Goal: Complete application form

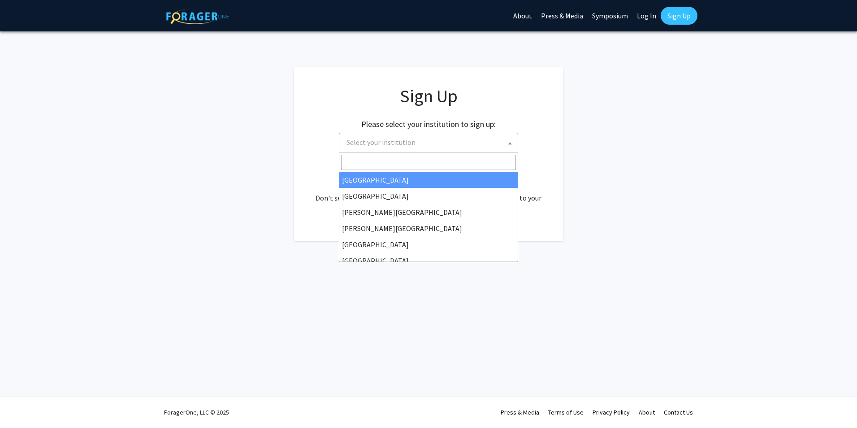
click at [379, 142] on span "Select your institution" at bounding box center [380, 142] width 69 height 9
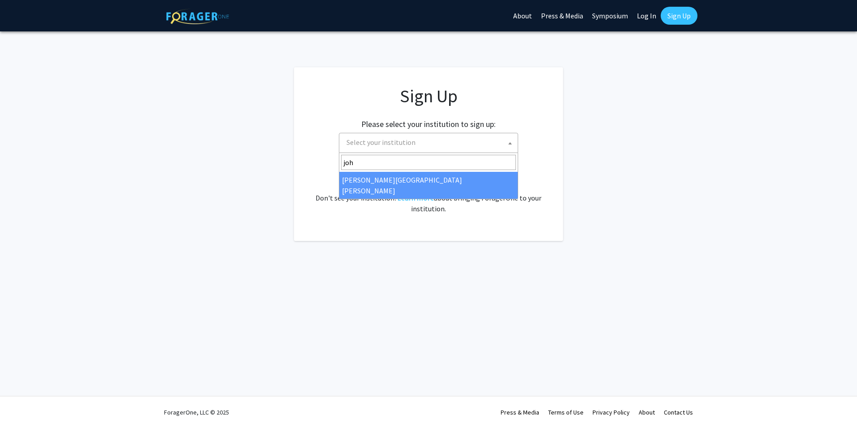
type input "[PERSON_NAME]"
select select "1"
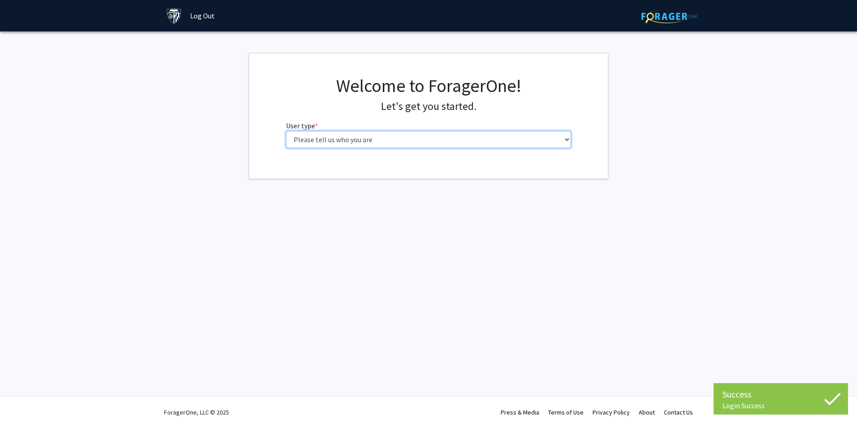
select select "2: masters"
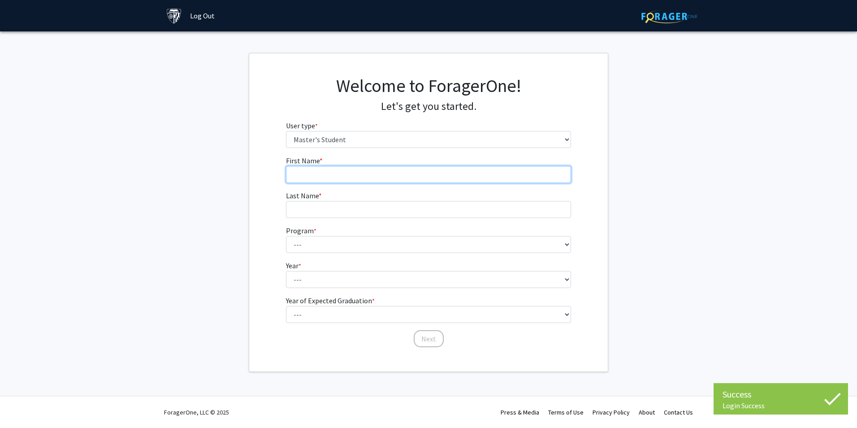
click at [416, 174] on input "First Name * required" at bounding box center [429, 174] width 286 height 17
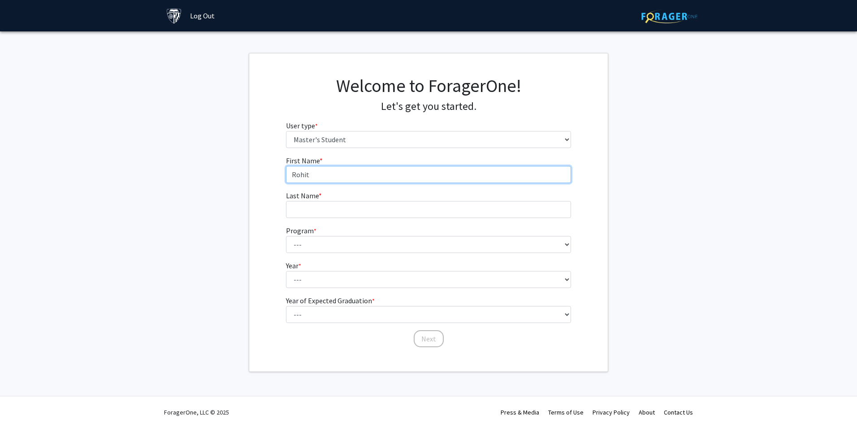
type input "Rohit"
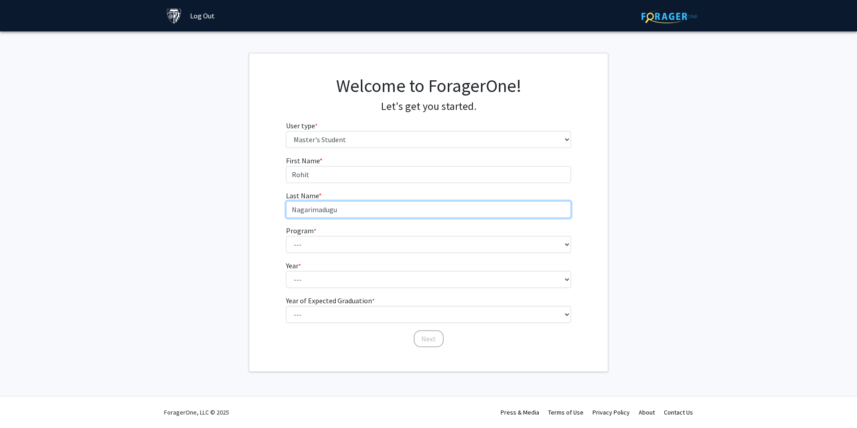
type input "Nagarimadugu"
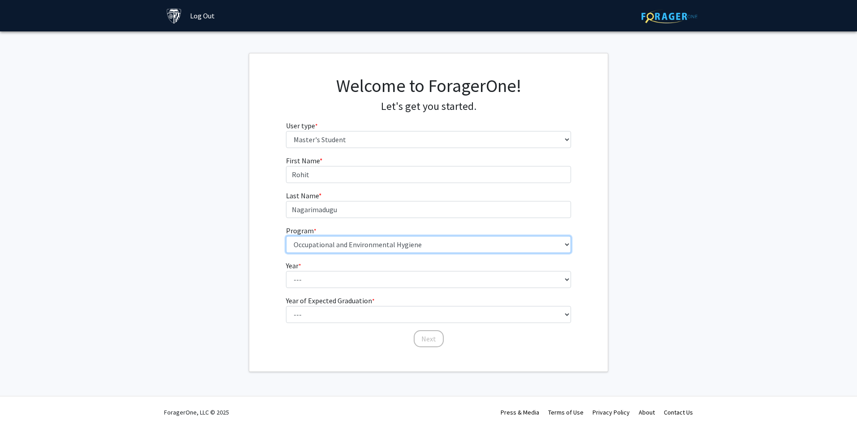
select select "26: 18"
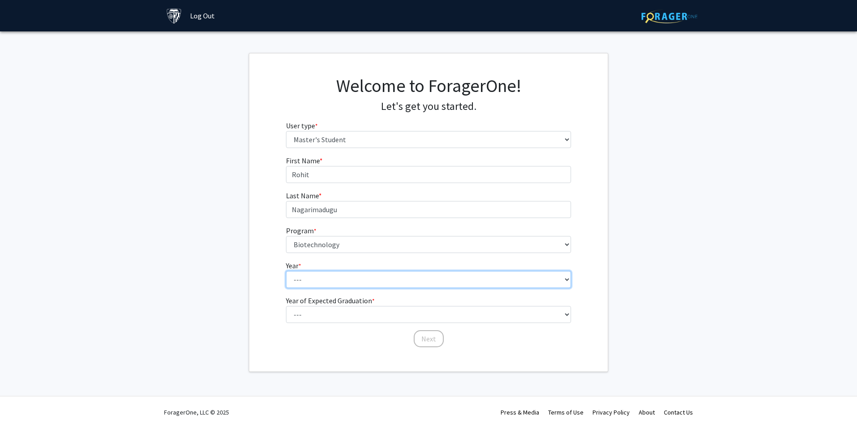
select select "1: first_year"
click at [676, 281] on fg-get-started "Welcome to ForagerOne! Let's get you started. User type * required Please tell …" at bounding box center [428, 212] width 857 height 319
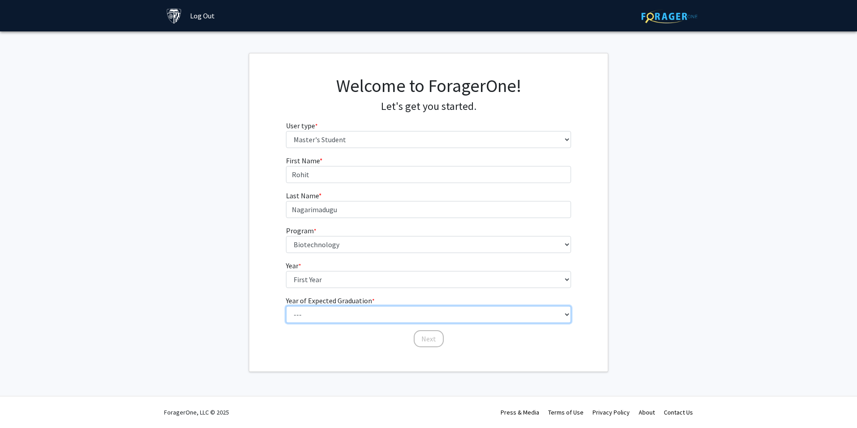
select select "3: 2027"
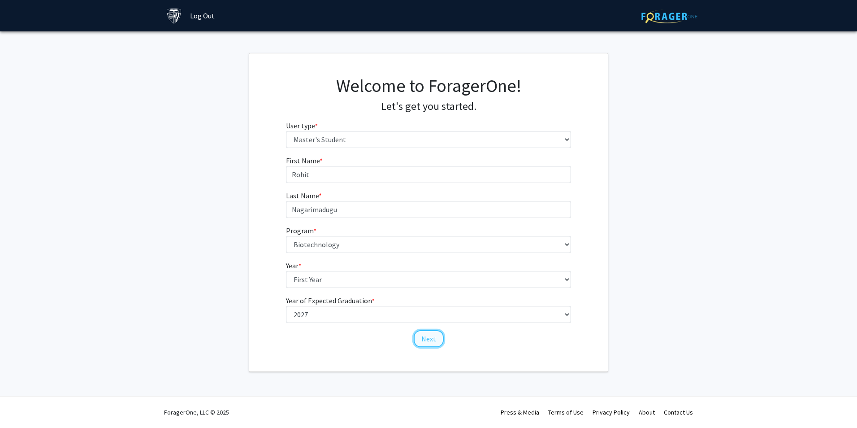
click at [429, 341] on button "Next" at bounding box center [429, 338] width 30 height 17
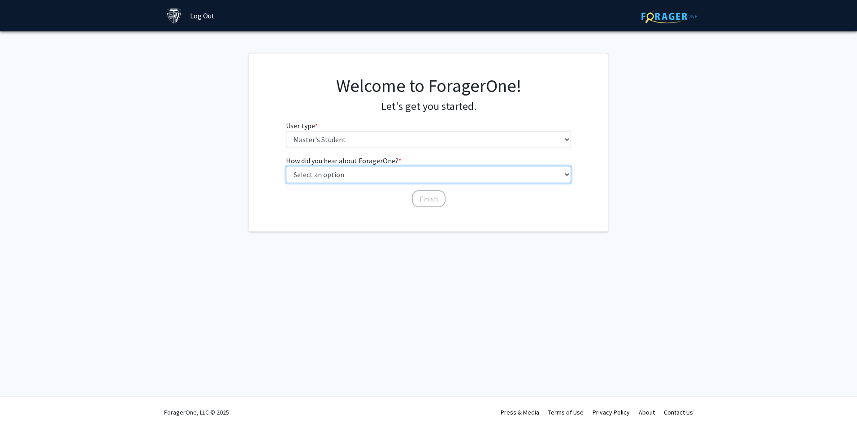
select select "3: university_website"
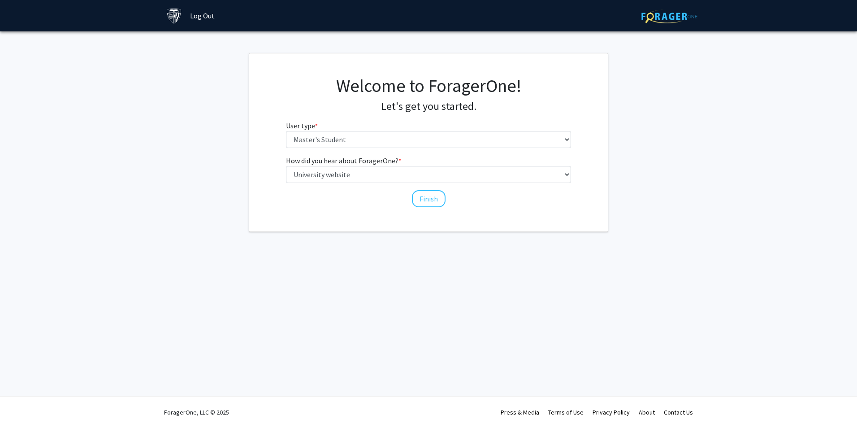
click at [351, 205] on div "How did you hear about ForagerOne? * required Select an option Peer/student rec…" at bounding box center [428, 181] width 299 height 53
click at [424, 201] on button "Finish" at bounding box center [429, 198] width 34 height 17
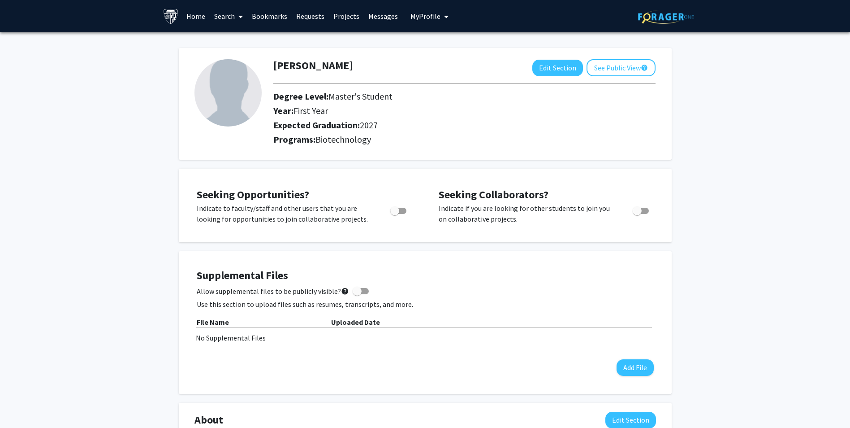
click at [191, 17] on link "Home" at bounding box center [196, 15] width 28 height 31
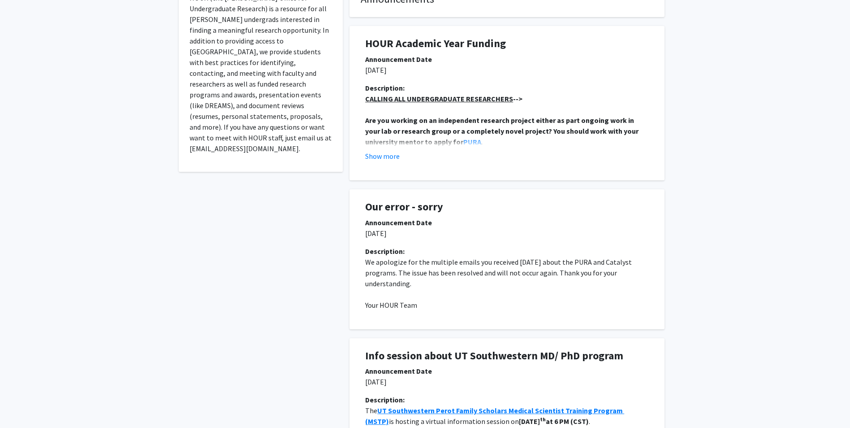
scroll to position [269, 0]
